Goal: Check status: Check status

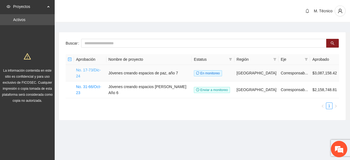
click at [88, 69] on link "No. 17-73/Dic-24" at bounding box center [88, 73] width 25 height 10
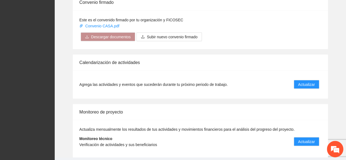
scroll to position [520, 0]
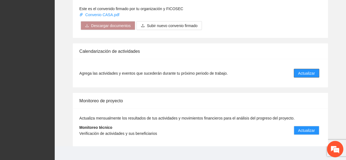
click at [314, 70] on span "Actualizar" at bounding box center [306, 73] width 17 height 6
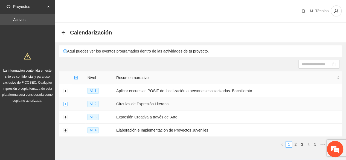
click at [64, 102] on button "Expand row" at bounding box center [65, 104] width 4 height 4
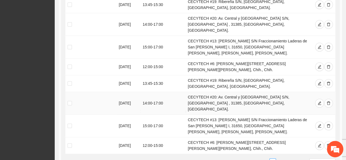
scroll to position [248, 0]
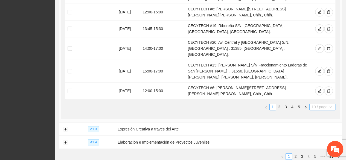
click at [314, 104] on span "10 / page" at bounding box center [322, 107] width 22 height 6
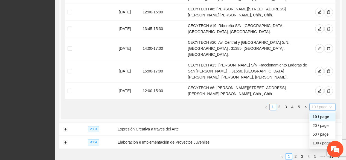
click at [319, 138] on div "100 / page" at bounding box center [322, 142] width 26 height 9
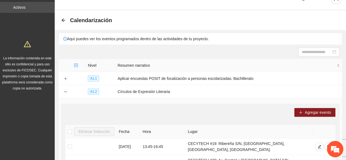
scroll to position [0, 0]
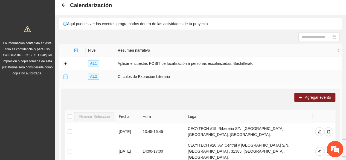
click at [63, 76] on button "Collapse row" at bounding box center [65, 77] width 4 height 4
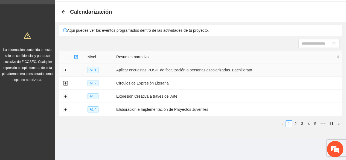
scroll to position [19, 0]
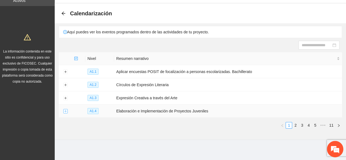
click at [66, 110] on button "Expand row" at bounding box center [65, 111] width 4 height 4
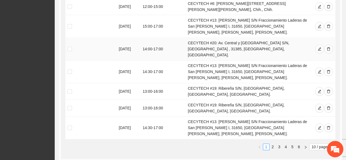
scroll to position [245, 0]
